Goal: Task Accomplishment & Management: Manage account settings

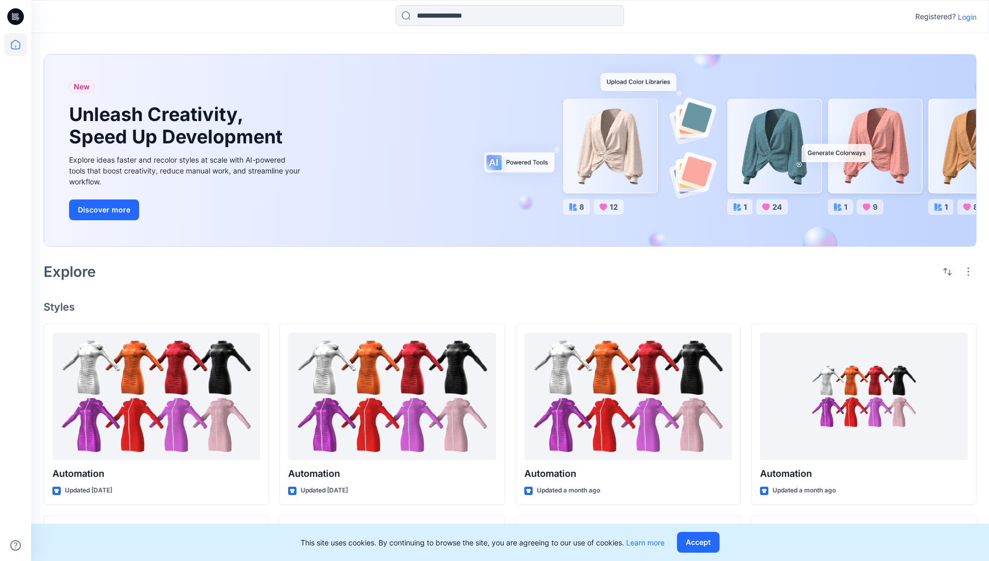
click at [971, 18] on p "Login" at bounding box center [967, 16] width 19 height 11
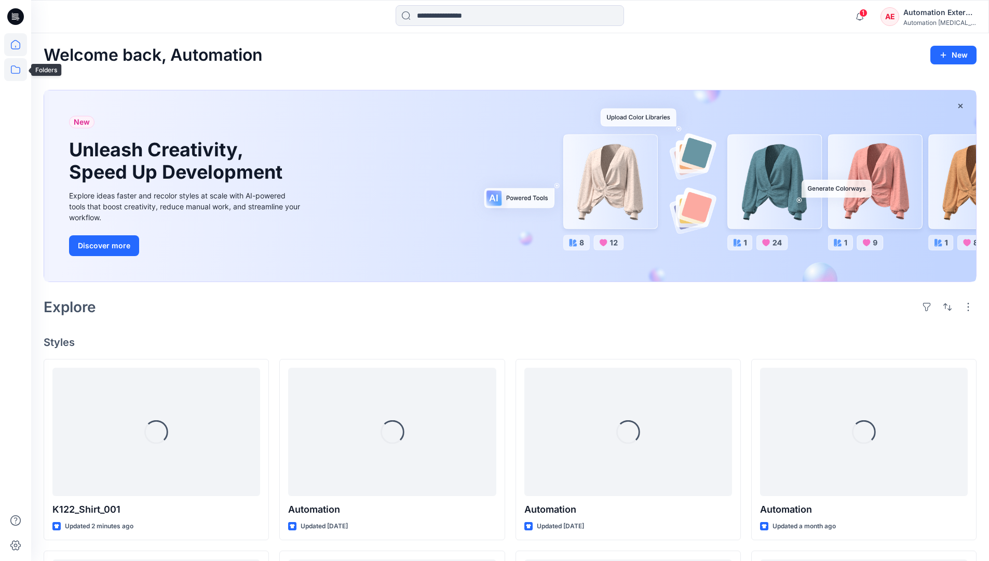
click at [16, 74] on icon at bounding box center [15, 69] width 23 height 23
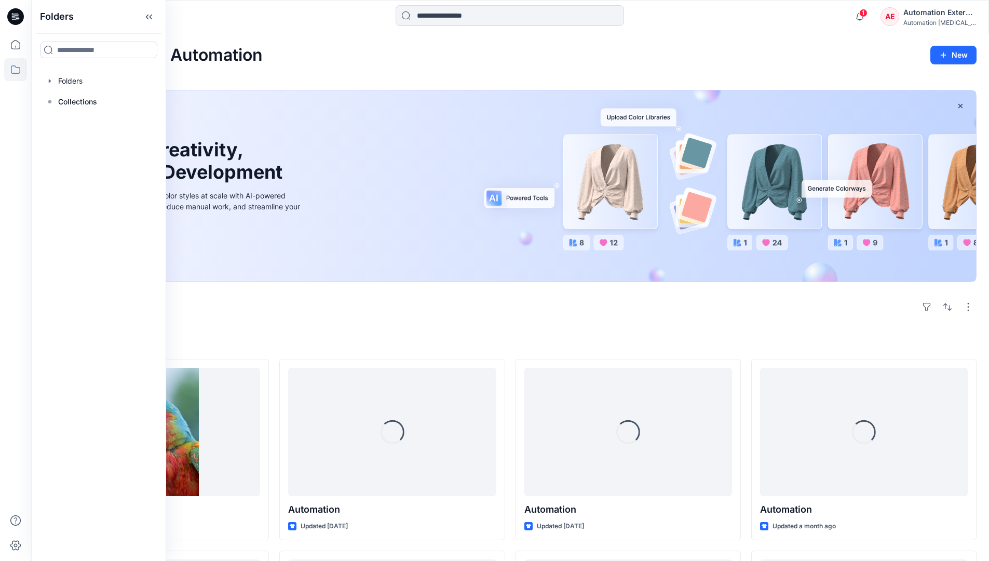
click at [78, 75] on div at bounding box center [98, 81] width 118 height 21
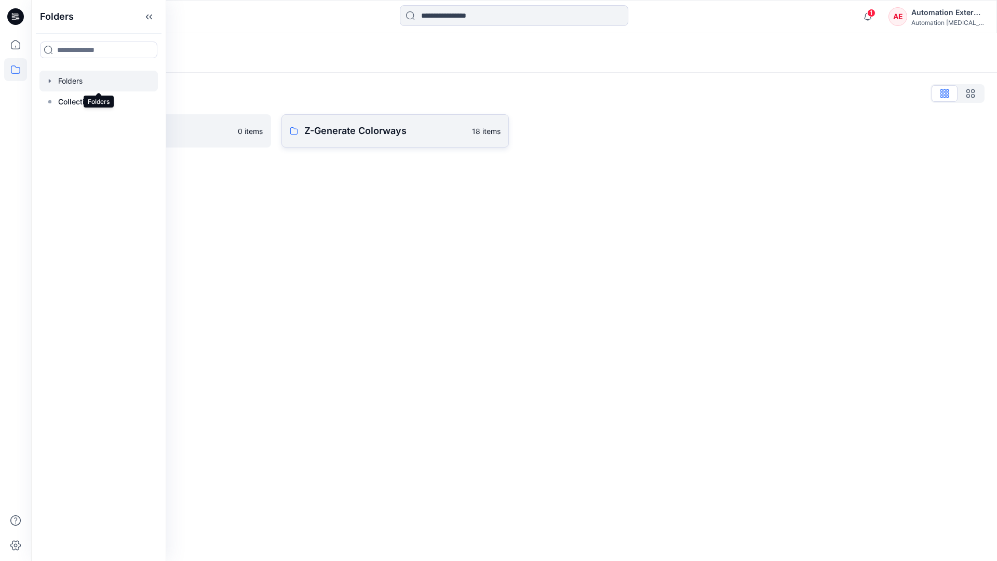
click at [366, 132] on p "Z-Generate Colorways" at bounding box center [385, 131] width 162 height 15
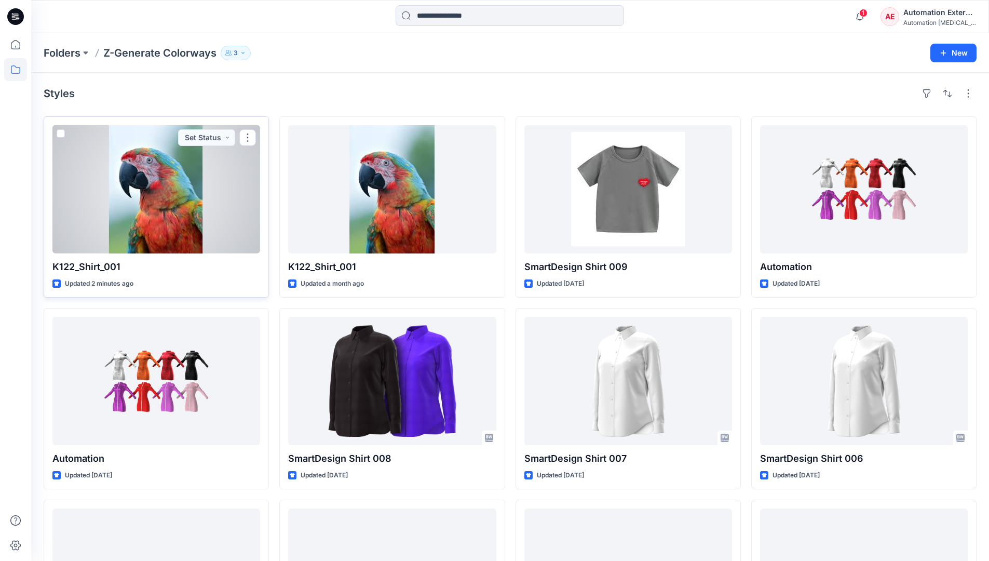
click at [64, 136] on span at bounding box center [61, 133] width 8 height 8
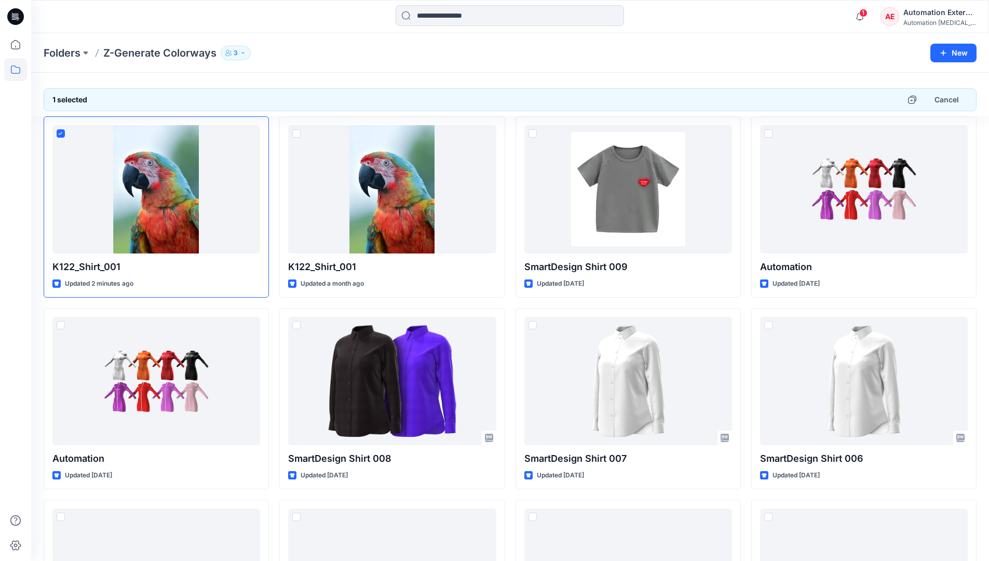
click at [942, 12] on div "Automation External" at bounding box center [940, 12] width 73 height 12
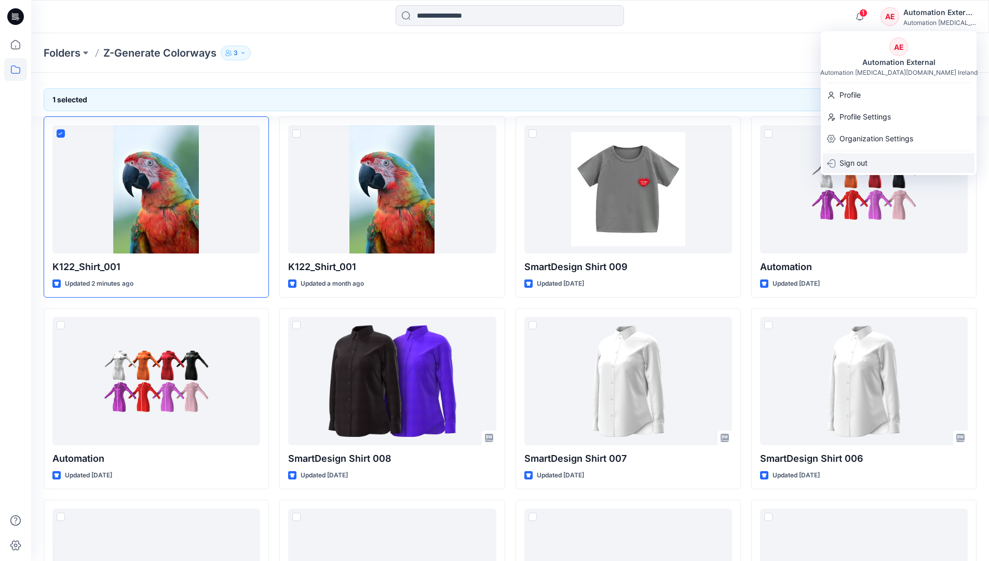
click at [879, 159] on div "Sign out" at bounding box center [899, 163] width 152 height 20
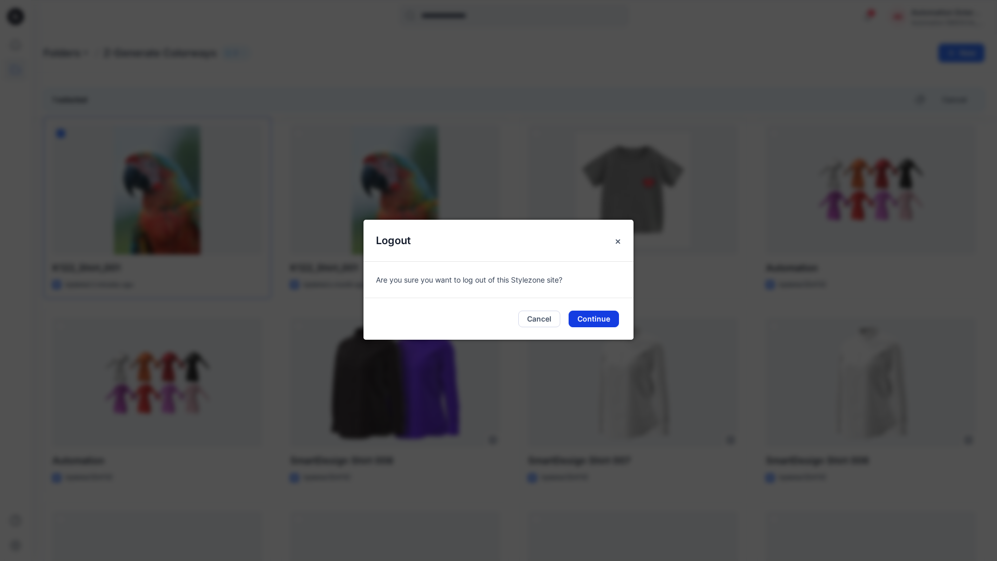
click at [611, 319] on button "Continue" at bounding box center [594, 319] width 50 height 17
